Goal: Information Seeking & Learning: Learn about a topic

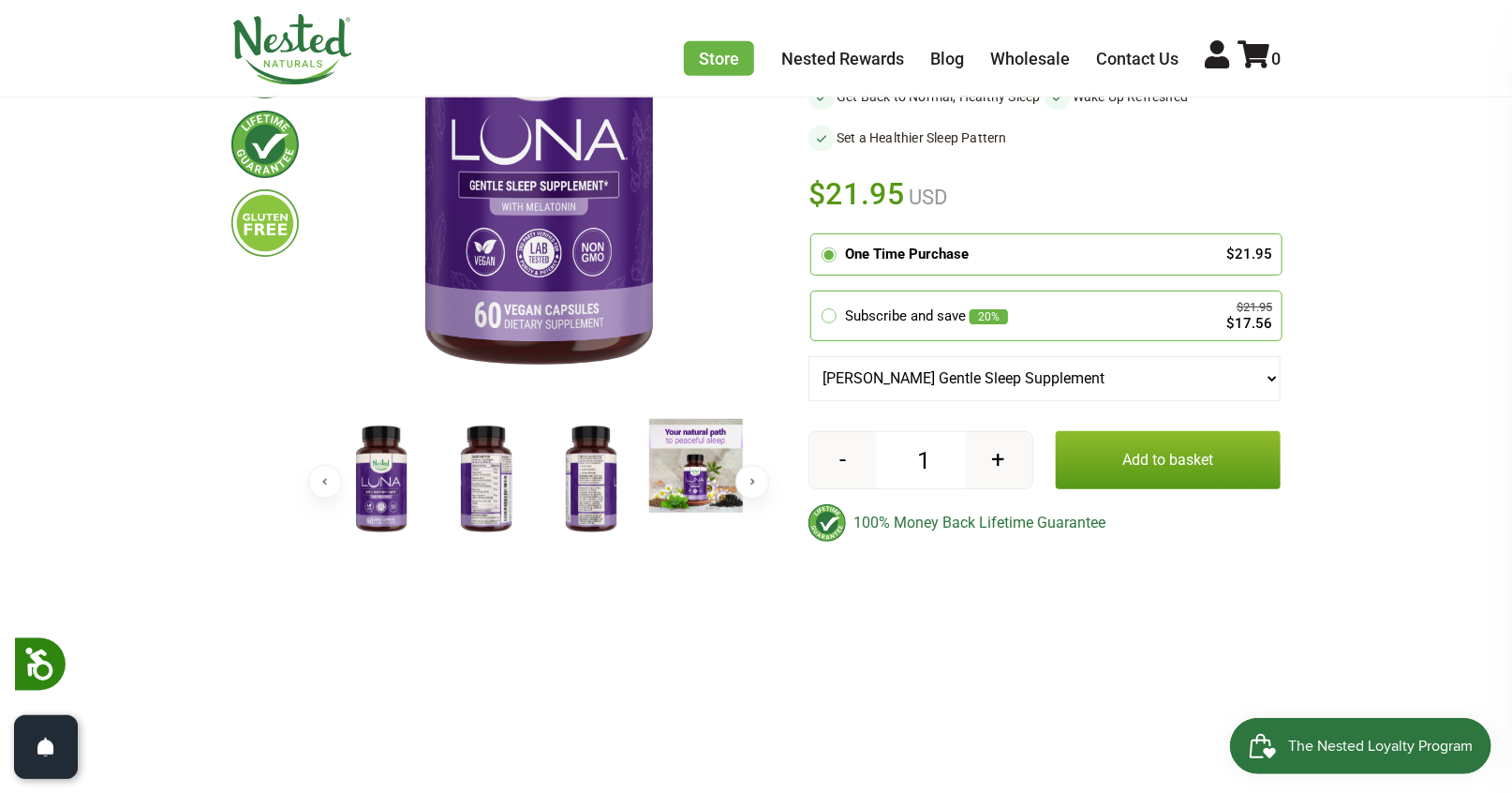
scroll to position [388, 0]
click at [508, 461] on img at bounding box center [486, 478] width 94 height 122
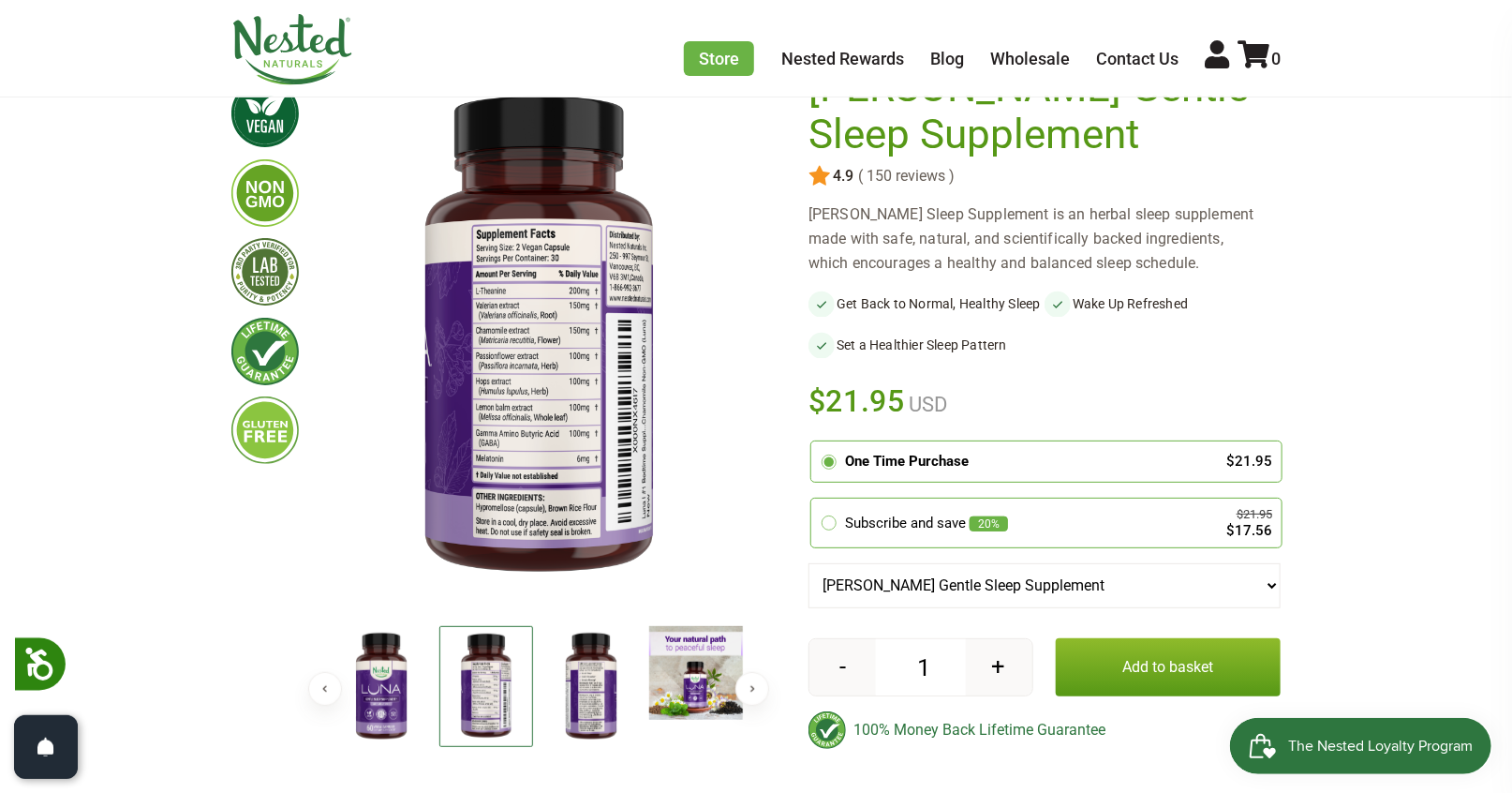
scroll to position [157, 0]
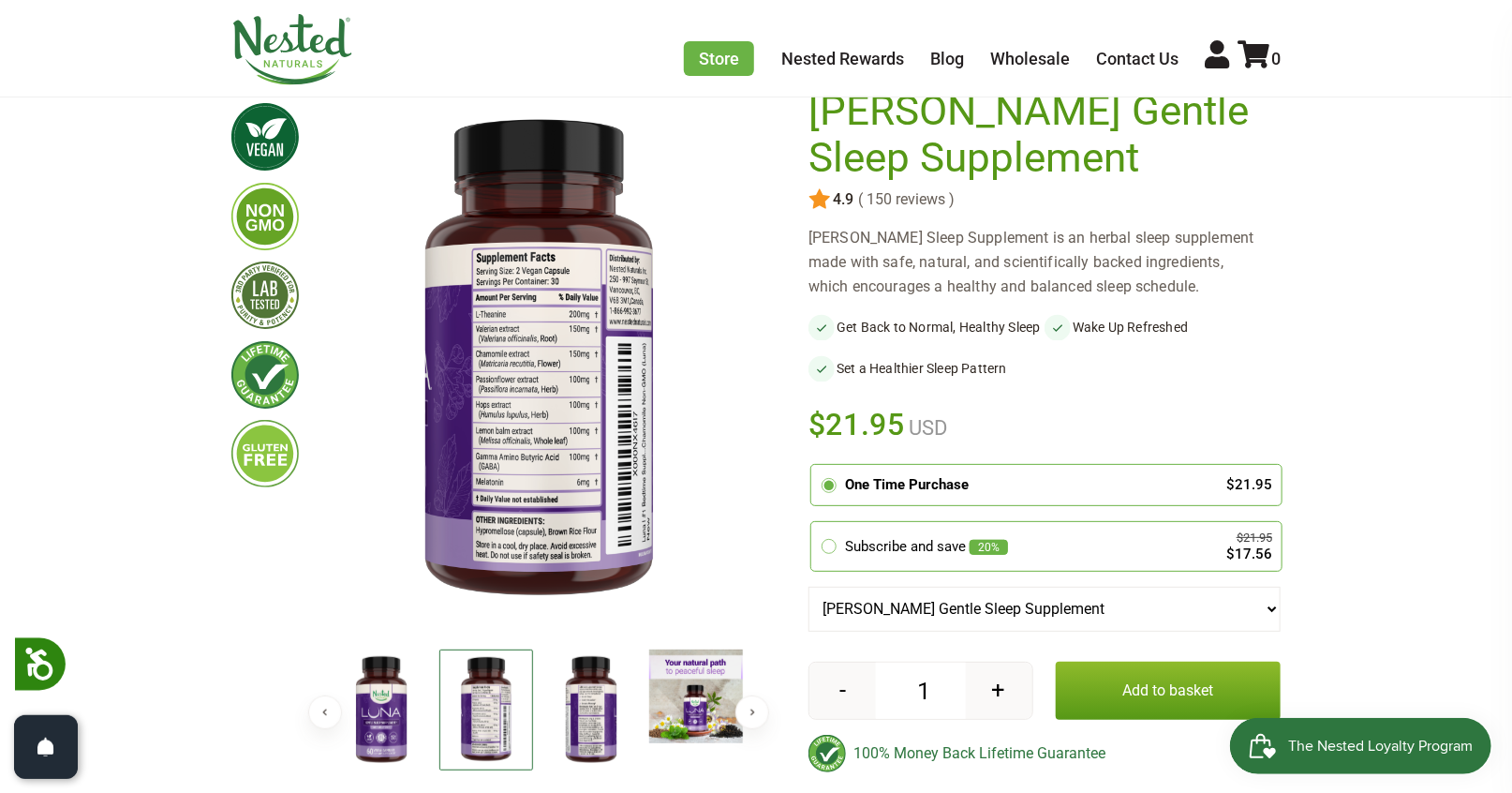
click at [391, 690] on img at bounding box center [381, 710] width 94 height 122
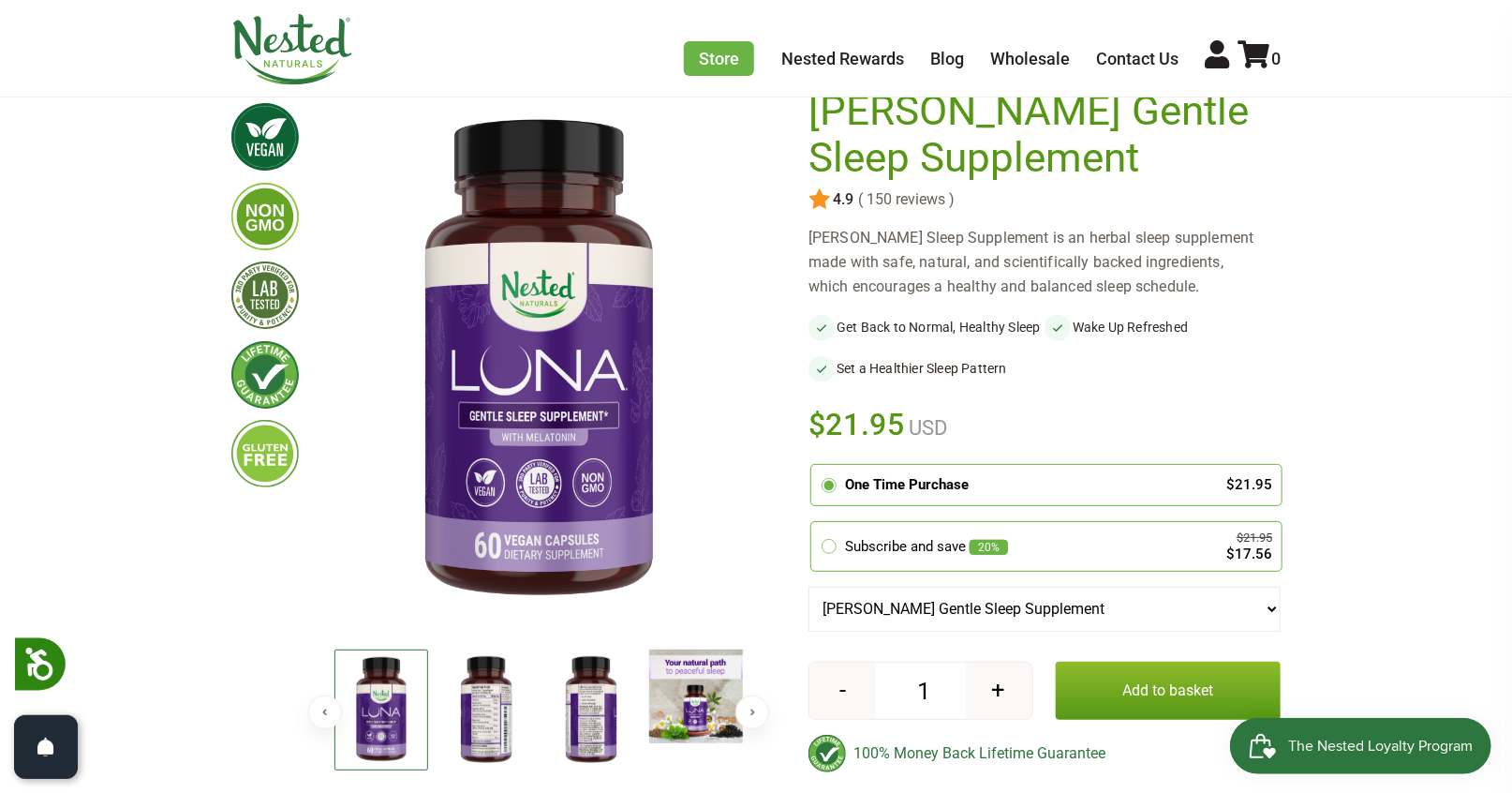
click at [493, 706] on img at bounding box center [486, 710] width 94 height 122
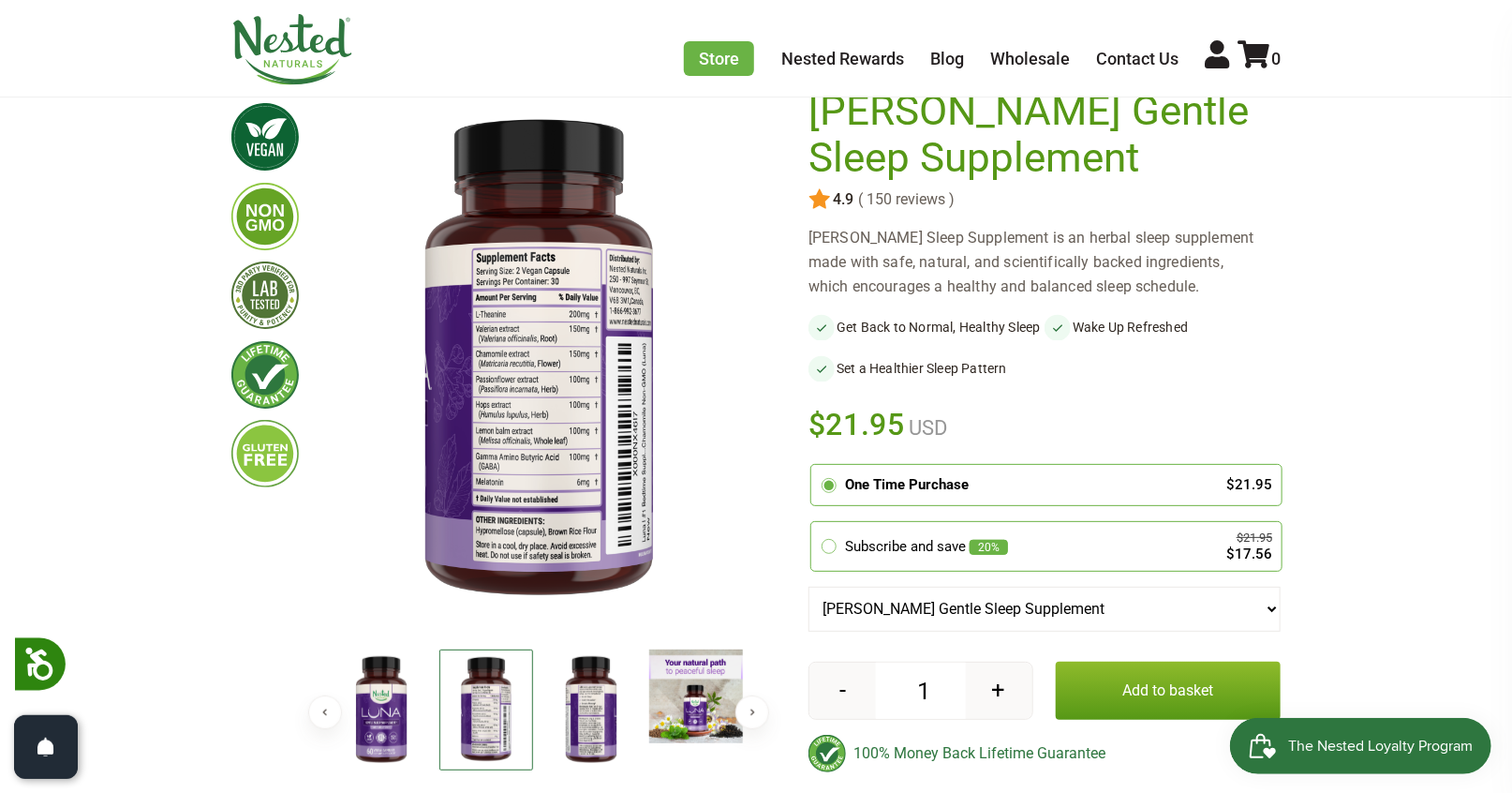
click at [590, 705] on img at bounding box center [591, 710] width 94 height 122
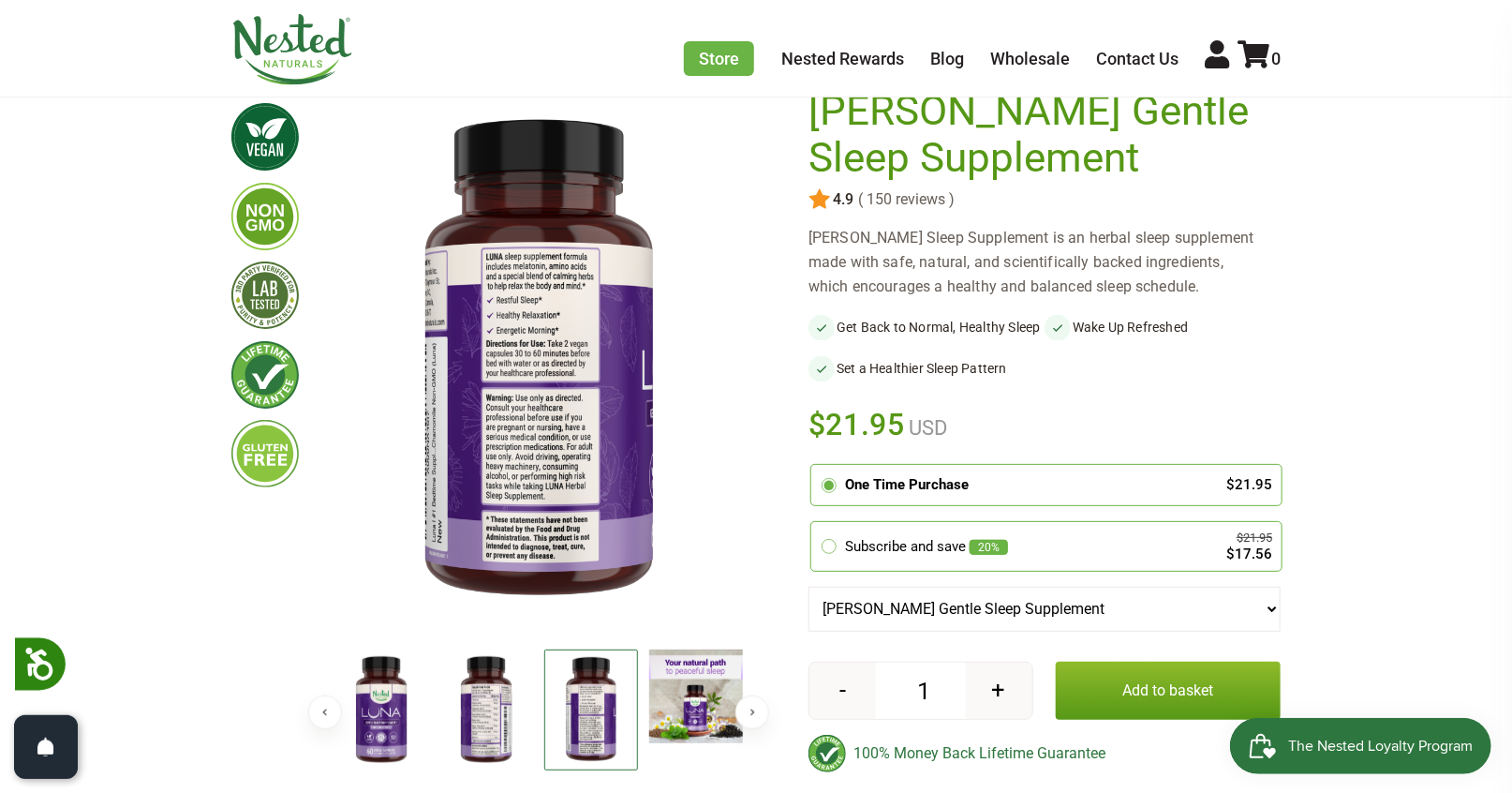
click at [514, 708] on img at bounding box center [486, 710] width 94 height 122
